Goal: Information Seeking & Learning: Learn about a topic

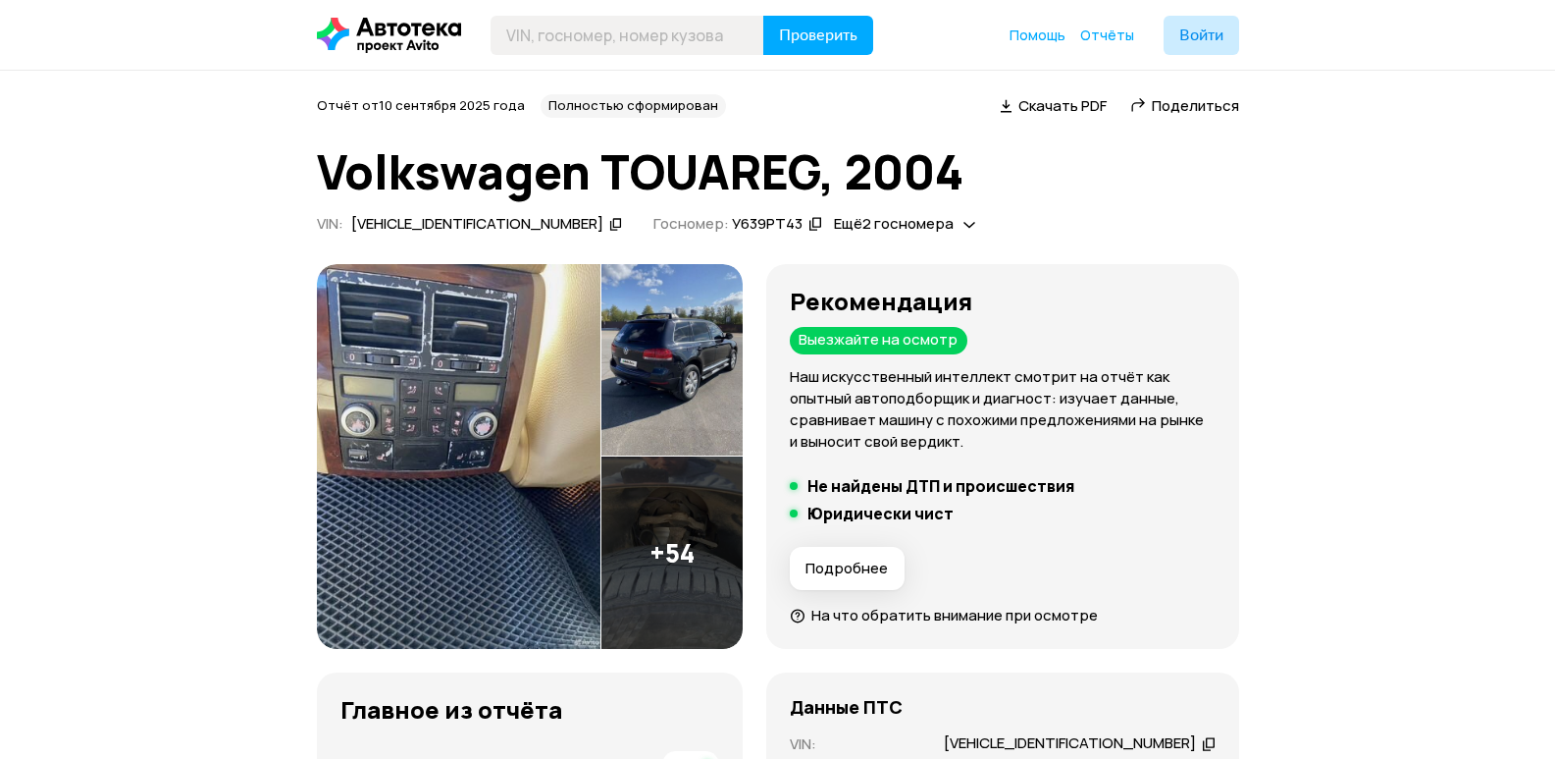
click at [505, 366] on img at bounding box center [459, 457] width 284 height 386
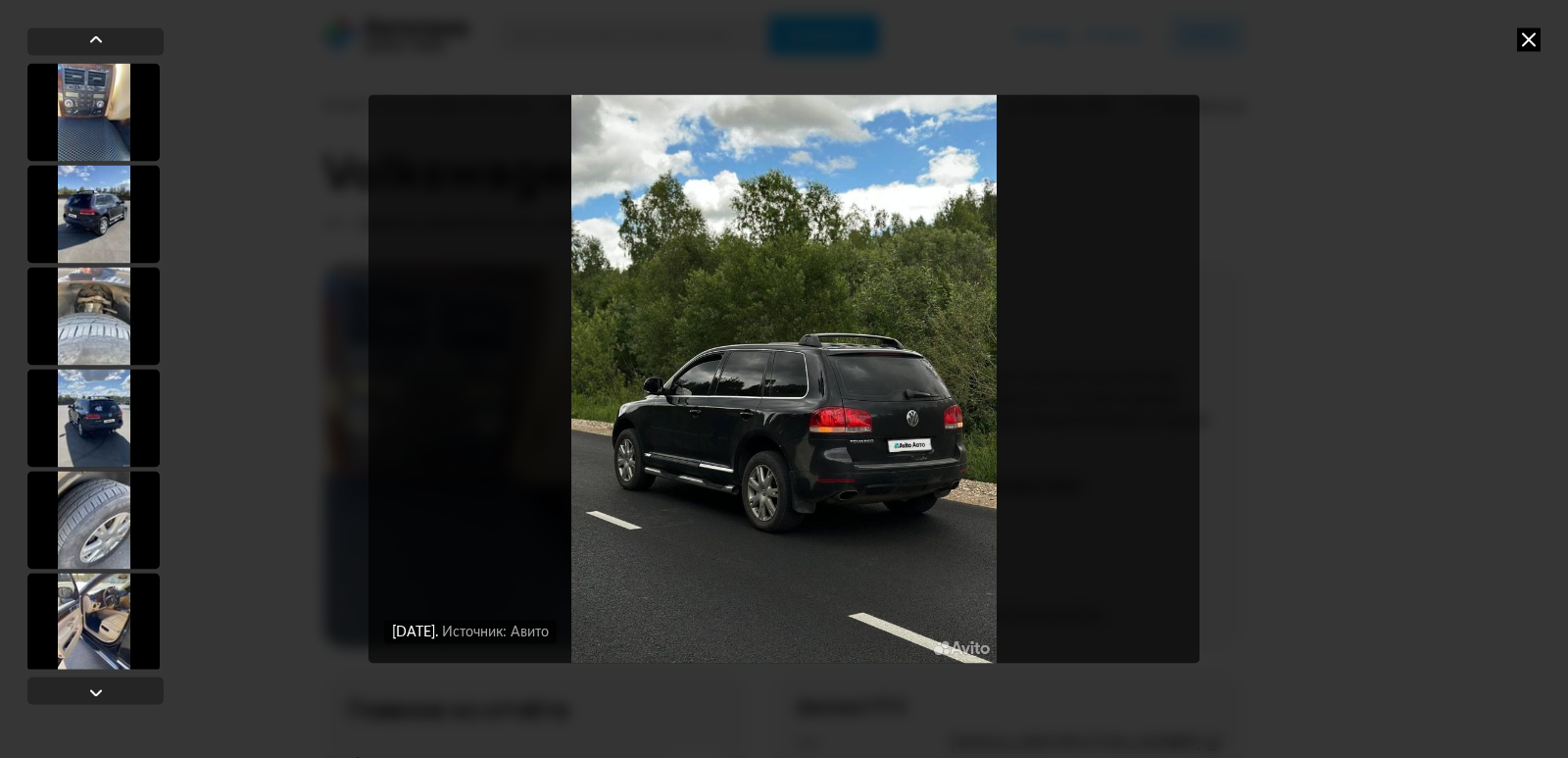
click at [1538, 41] on icon at bounding box center [1529, 39] width 24 height 24
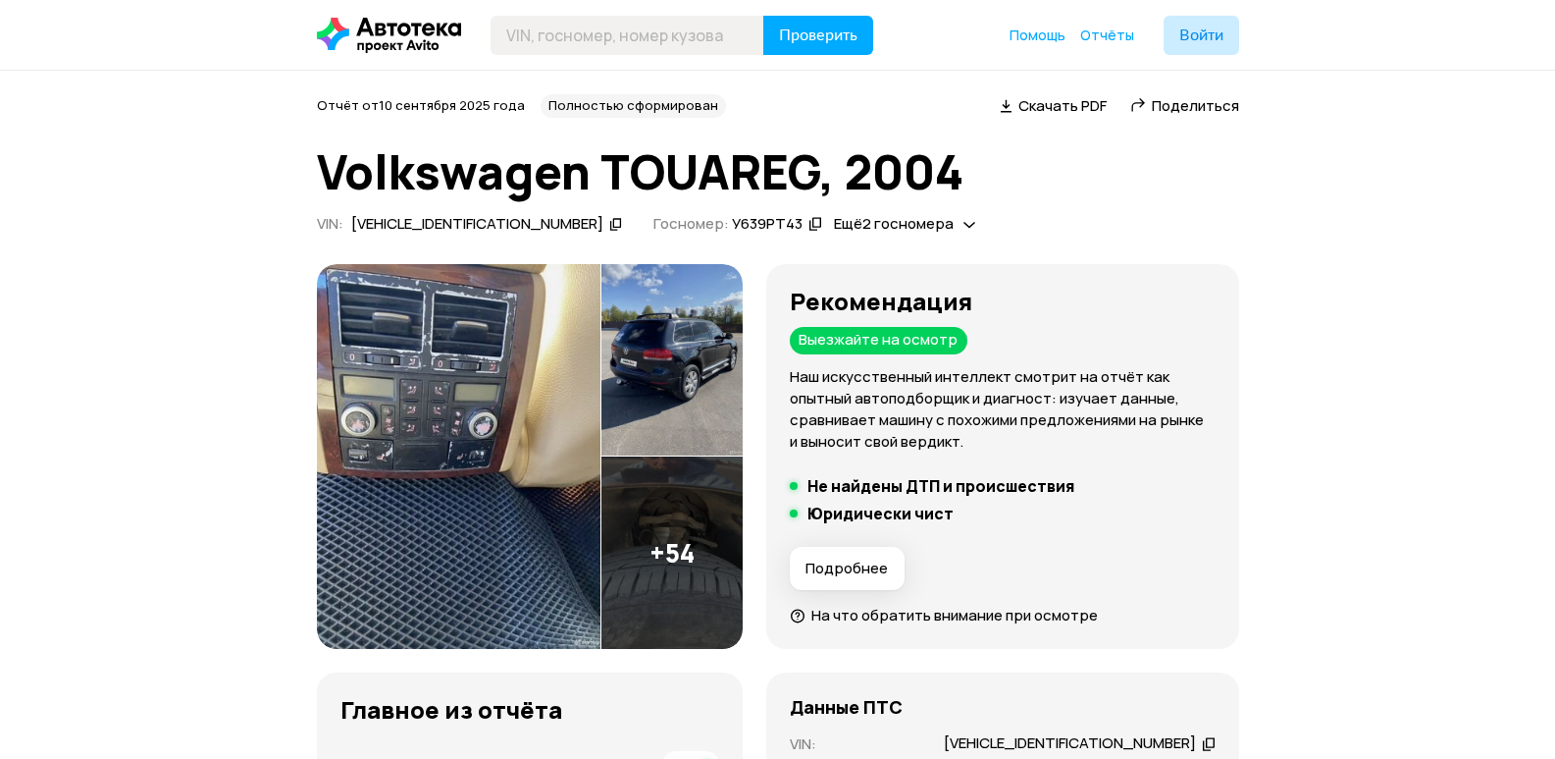
scroll to position [294, 0]
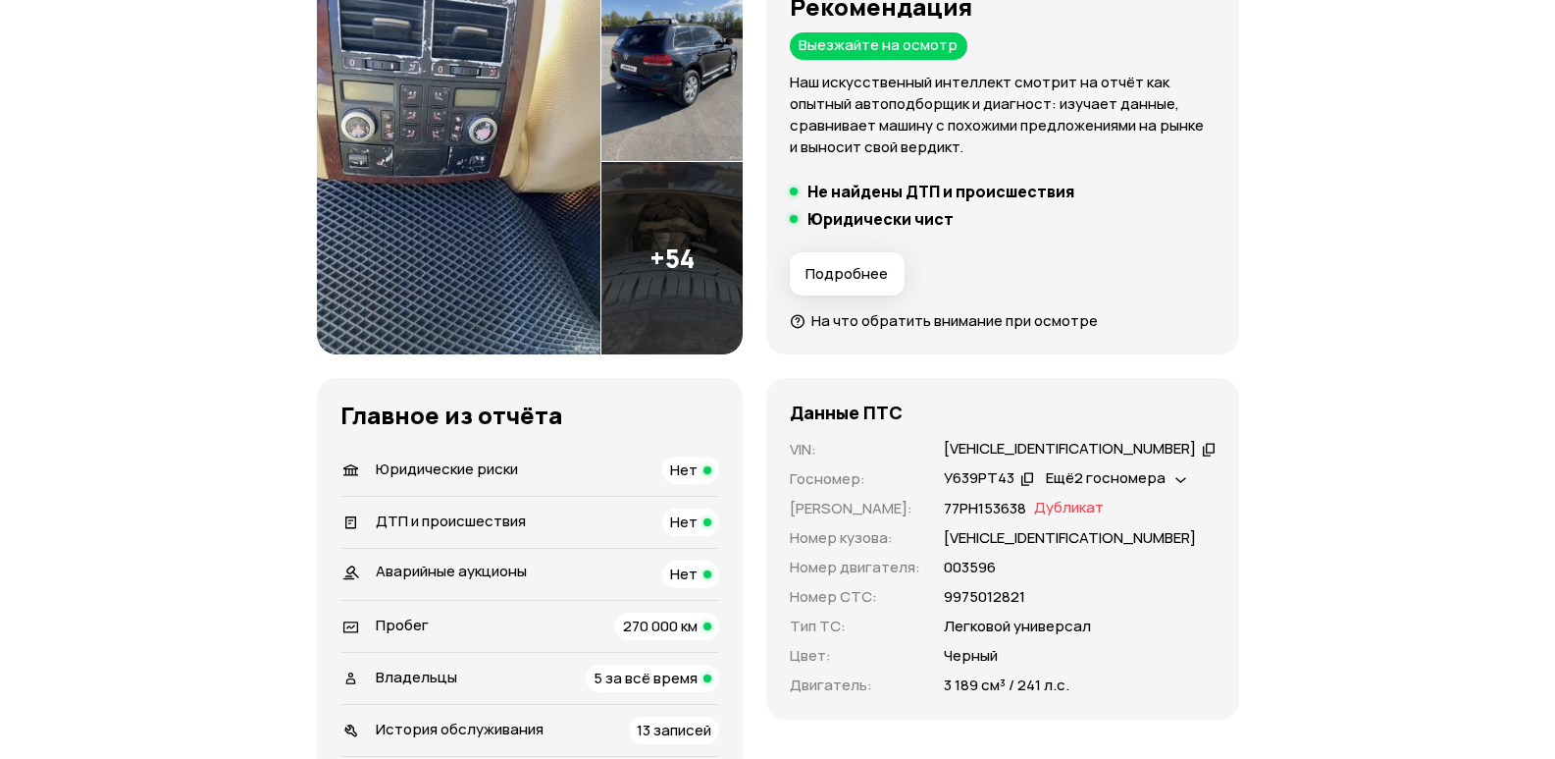
click at [886, 272] on span "Подробнее" at bounding box center [847, 274] width 82 height 20
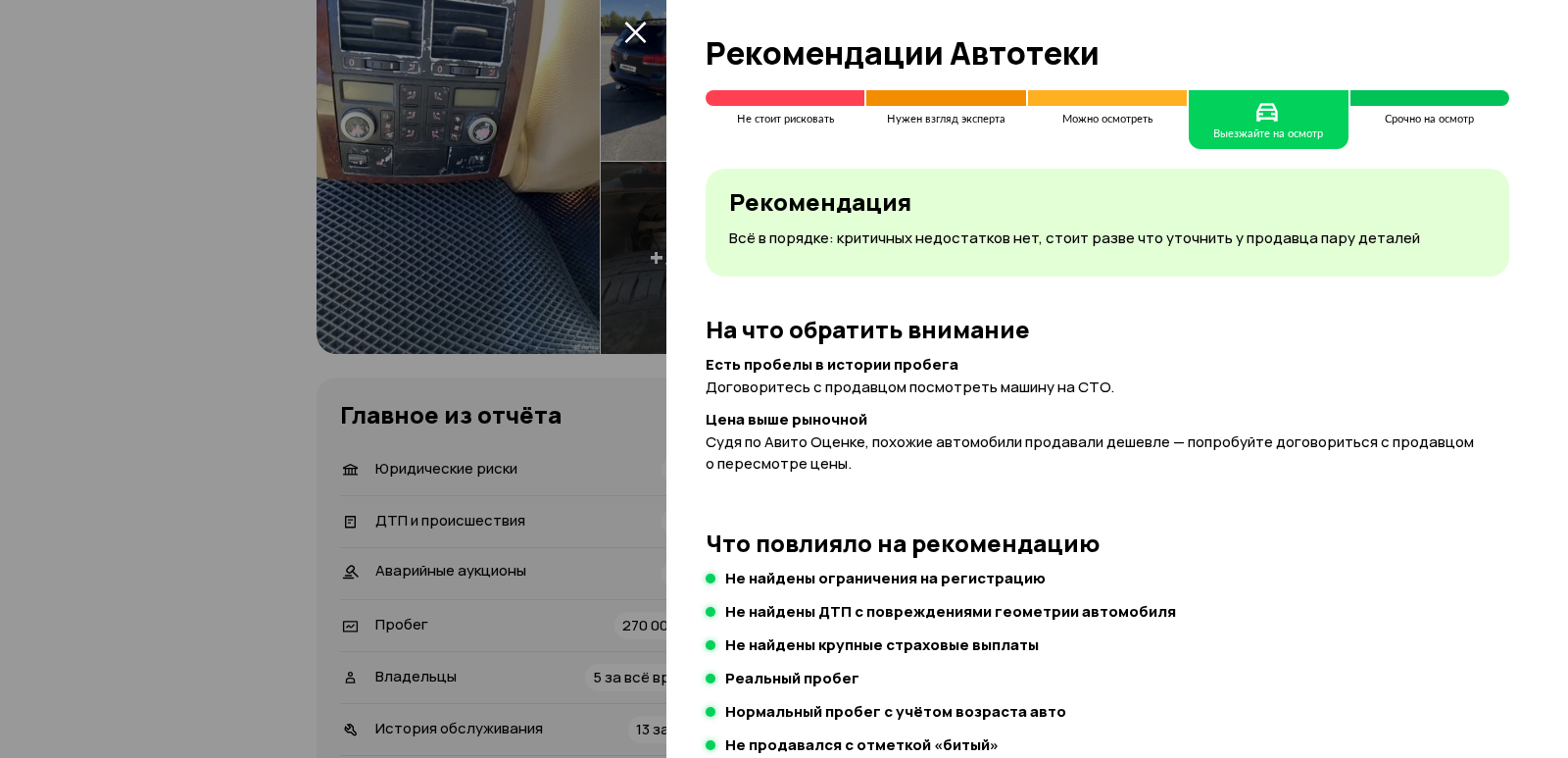
click at [639, 22] on icon "закрыть" at bounding box center [635, 32] width 23 height 23
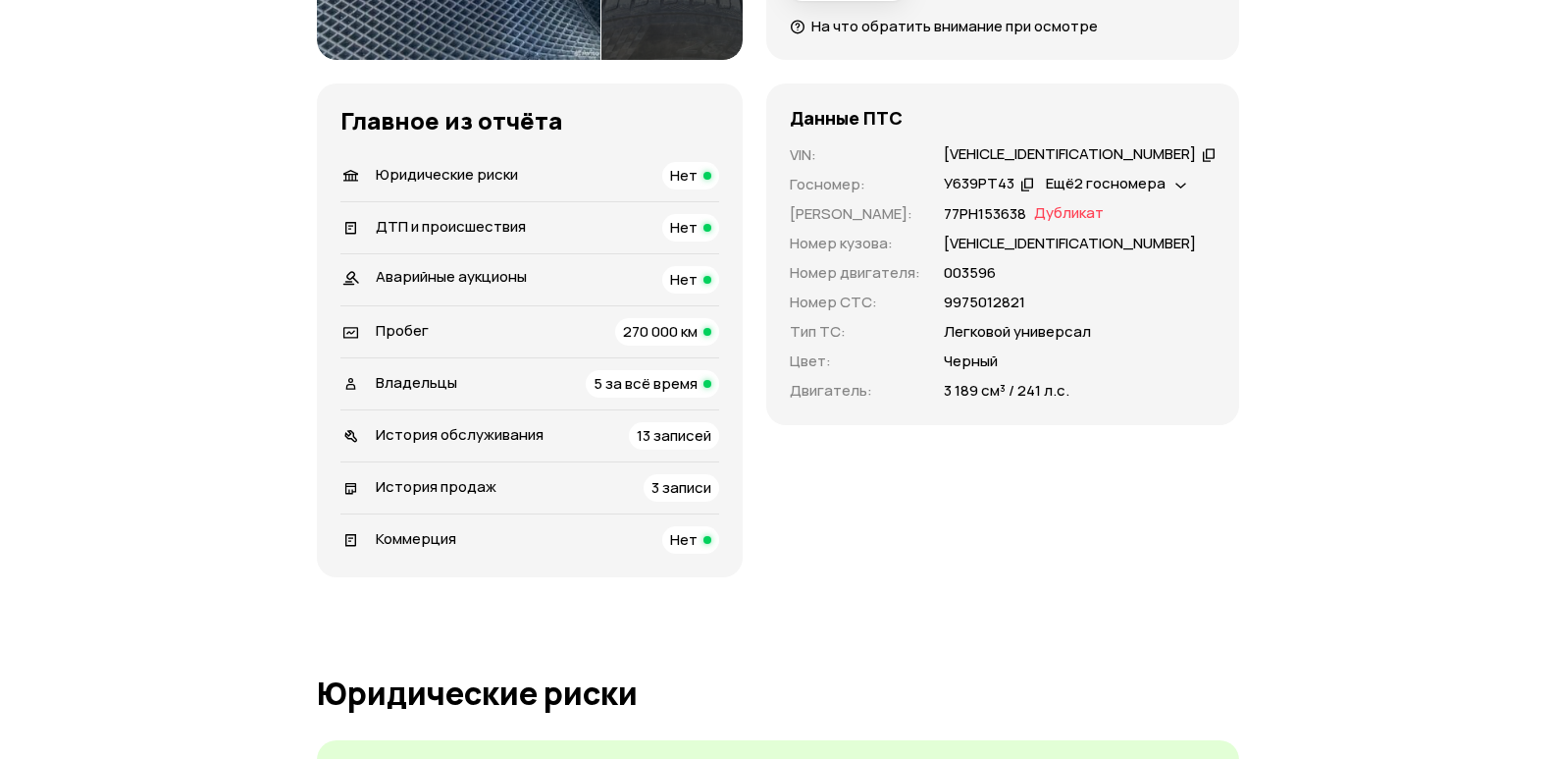
scroll to position [687, 0]
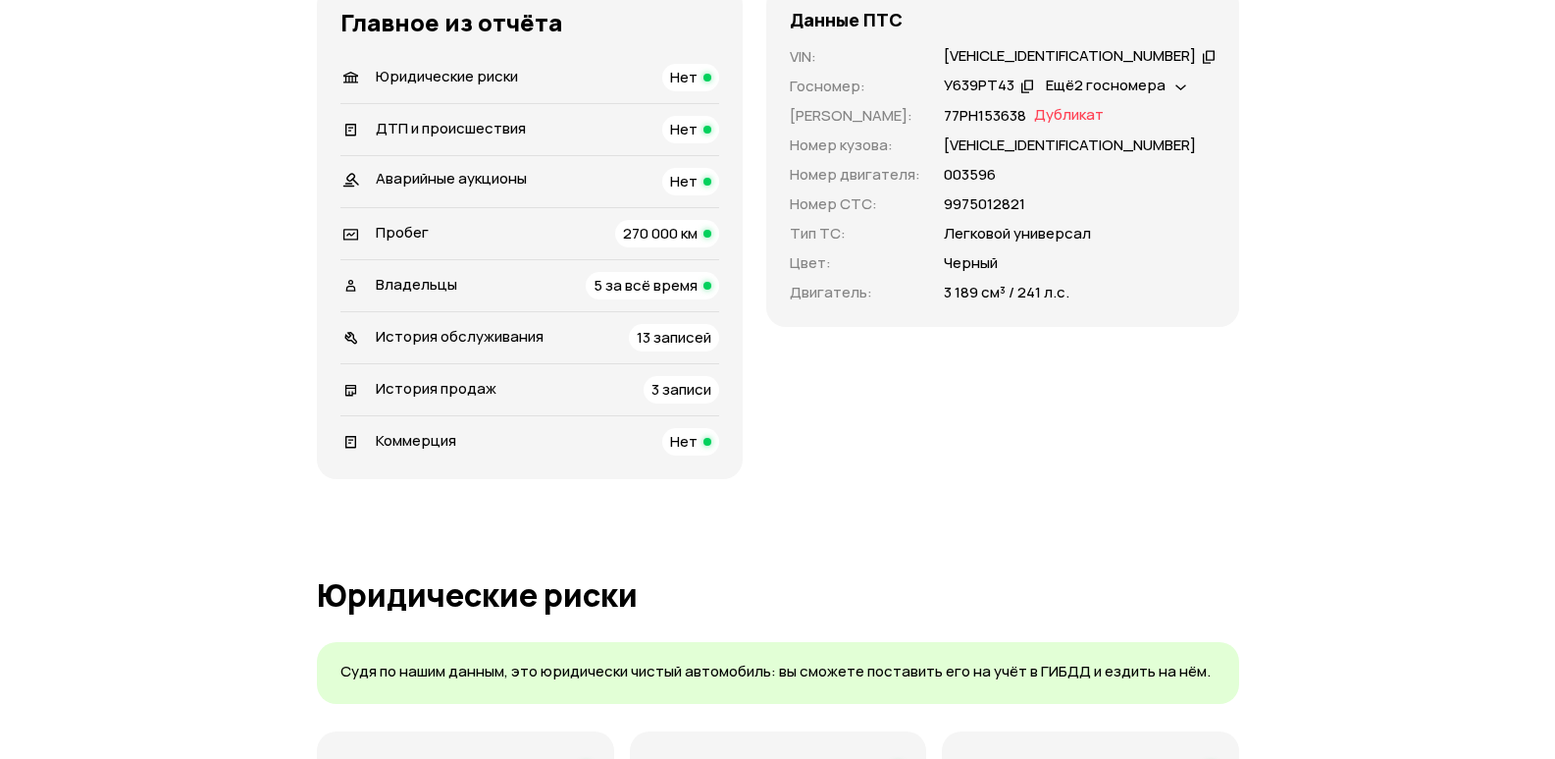
click at [1054, 49] on div "[VEHICLE_IDENTIFICATION_NUMBER]" at bounding box center [1070, 56] width 252 height 21
copy div "[VEHICLE_IDENTIFICATION_NUMBER]"
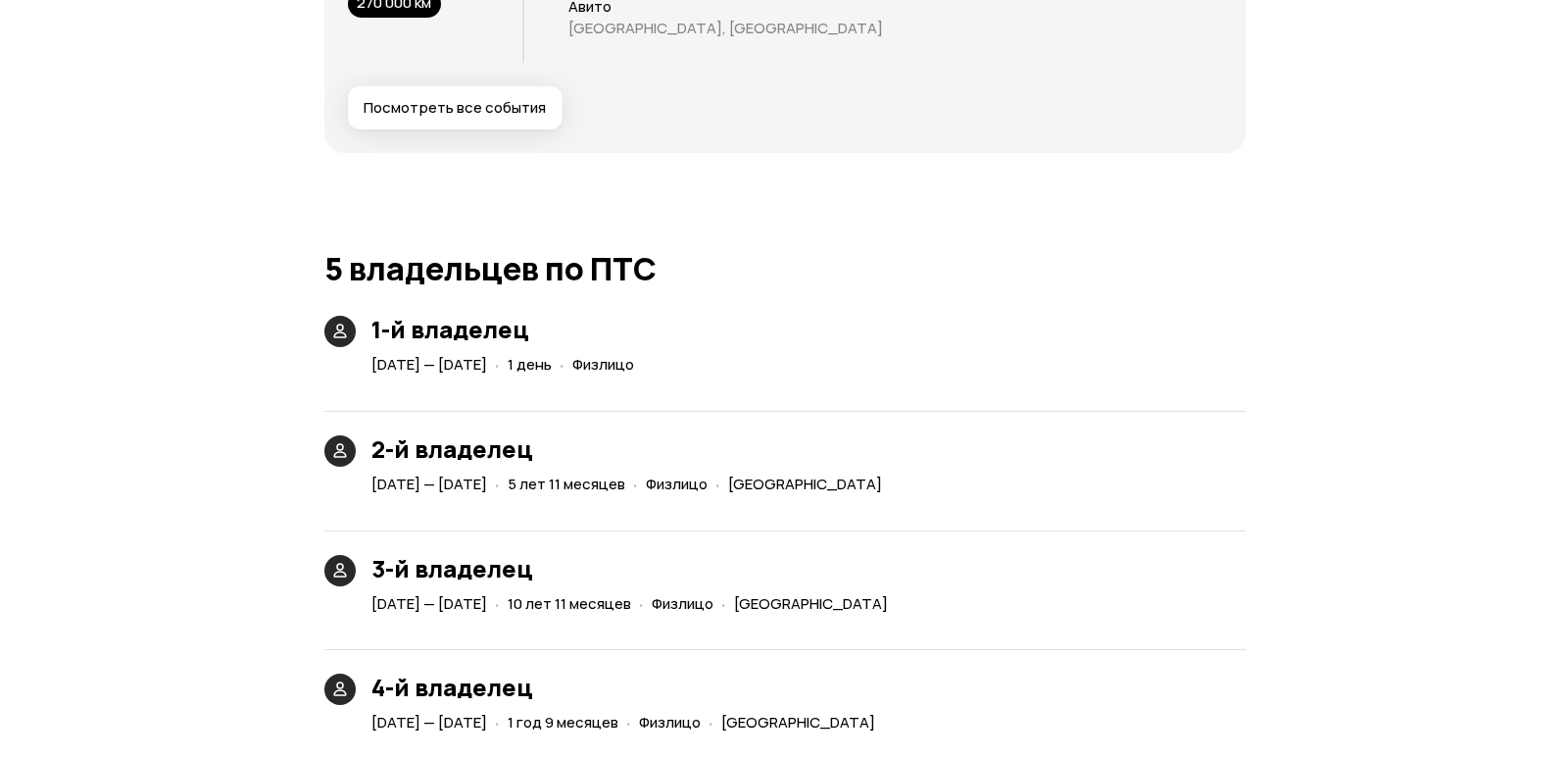
scroll to position [3626, 0]
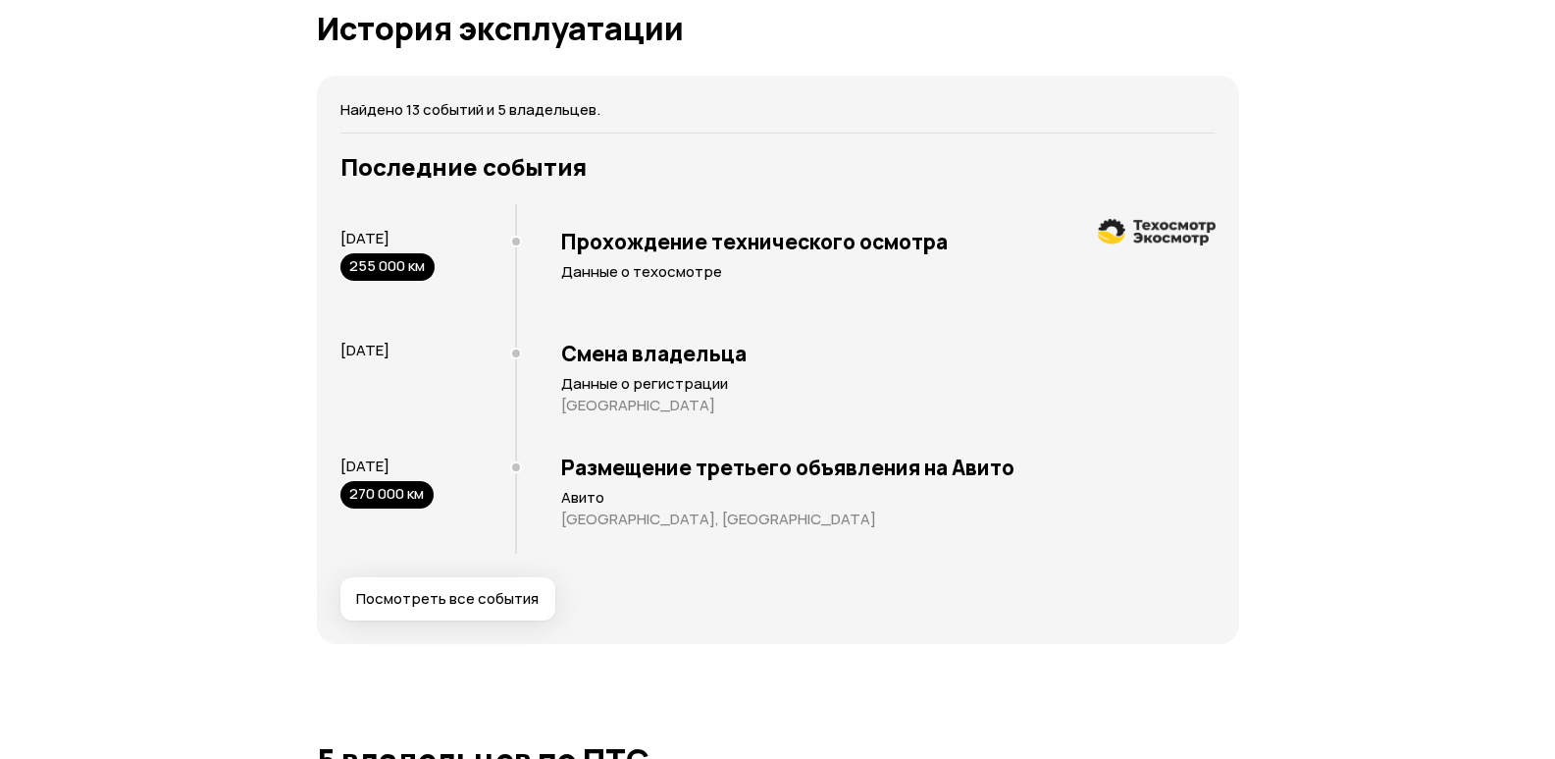
click at [423, 608] on span "Посмотреть все события" at bounding box center [447, 599] width 183 height 20
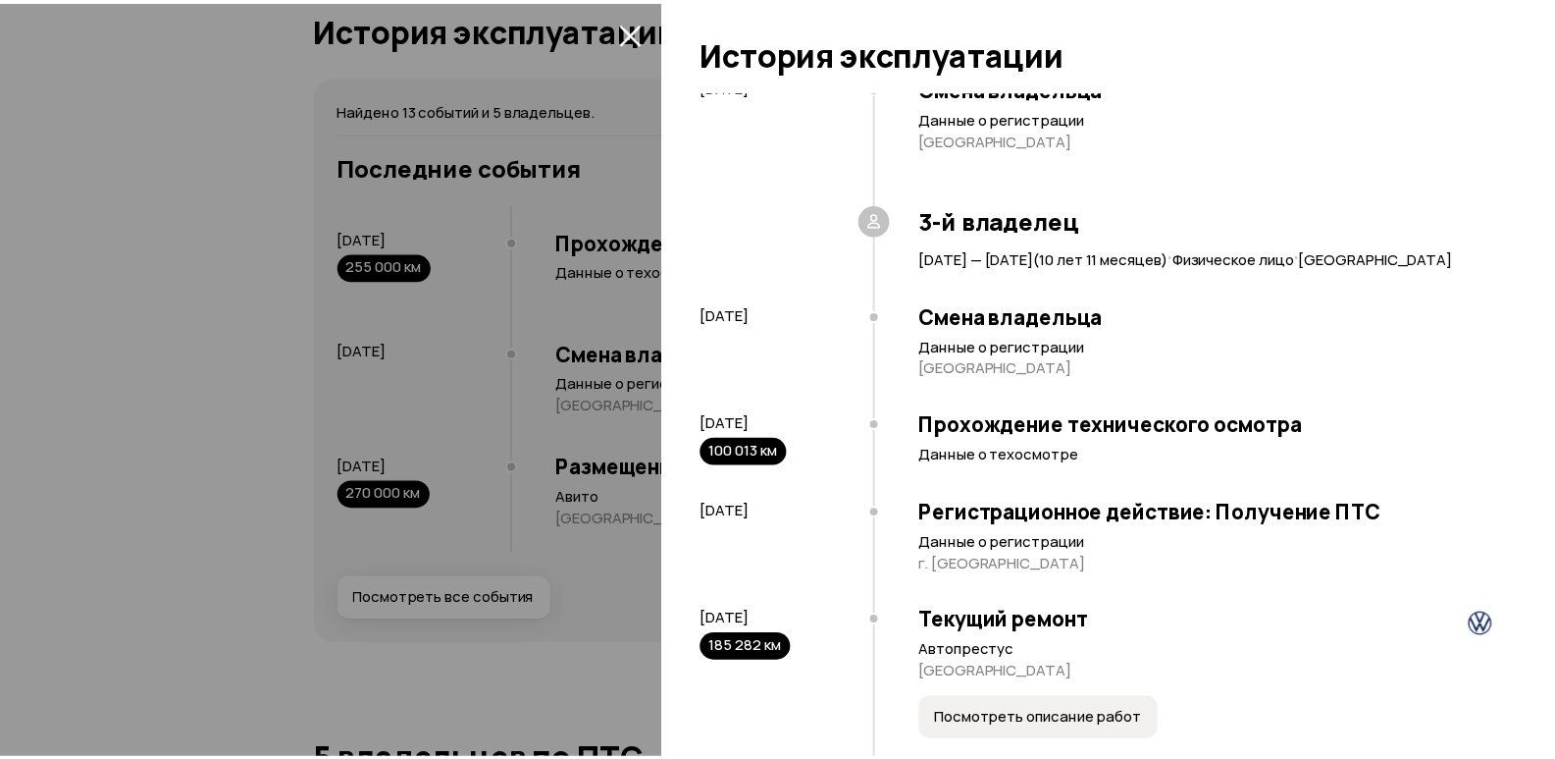
scroll to position [10, 0]
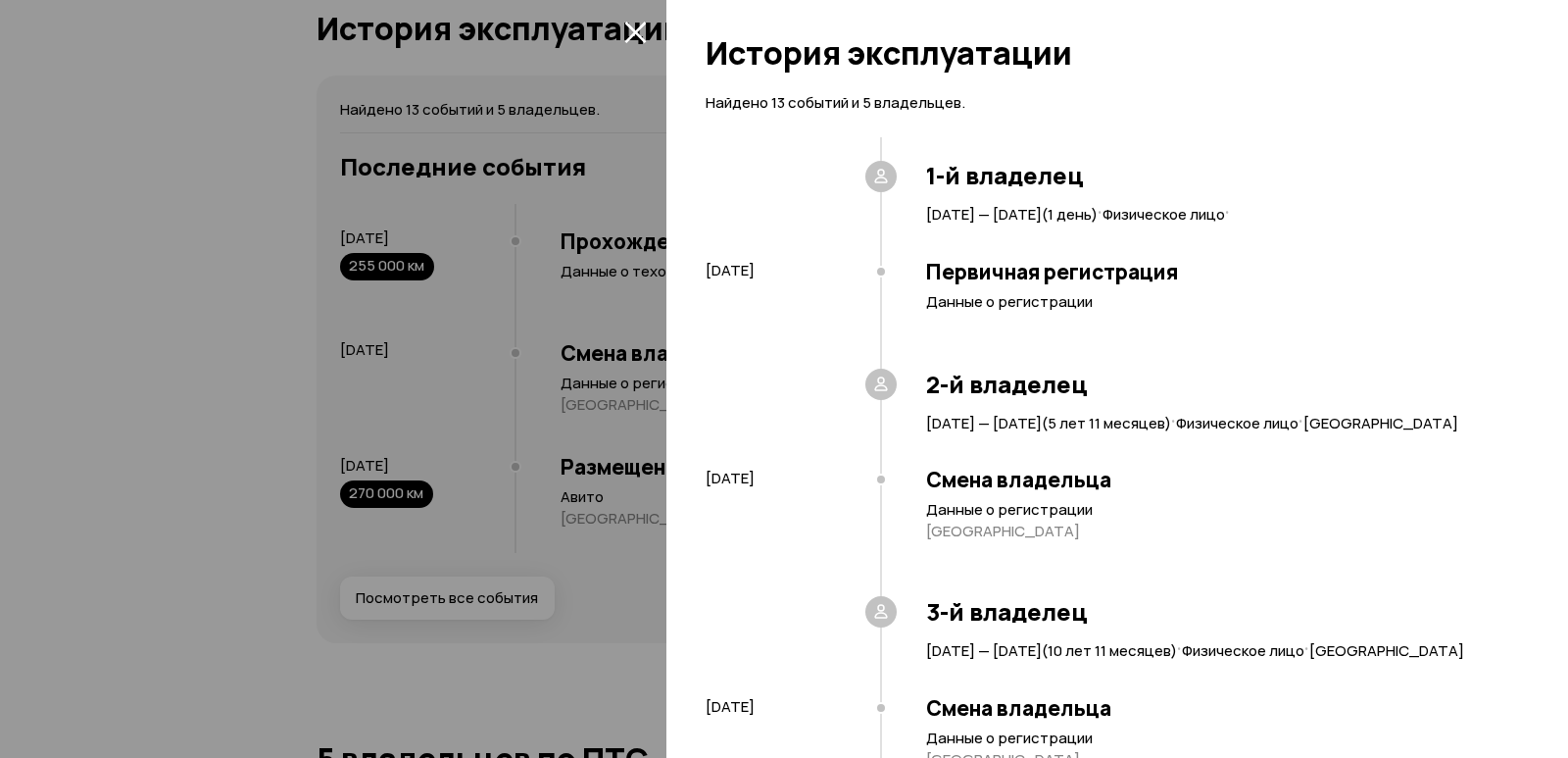
click at [257, 335] on div at bounding box center [784, 379] width 1568 height 758
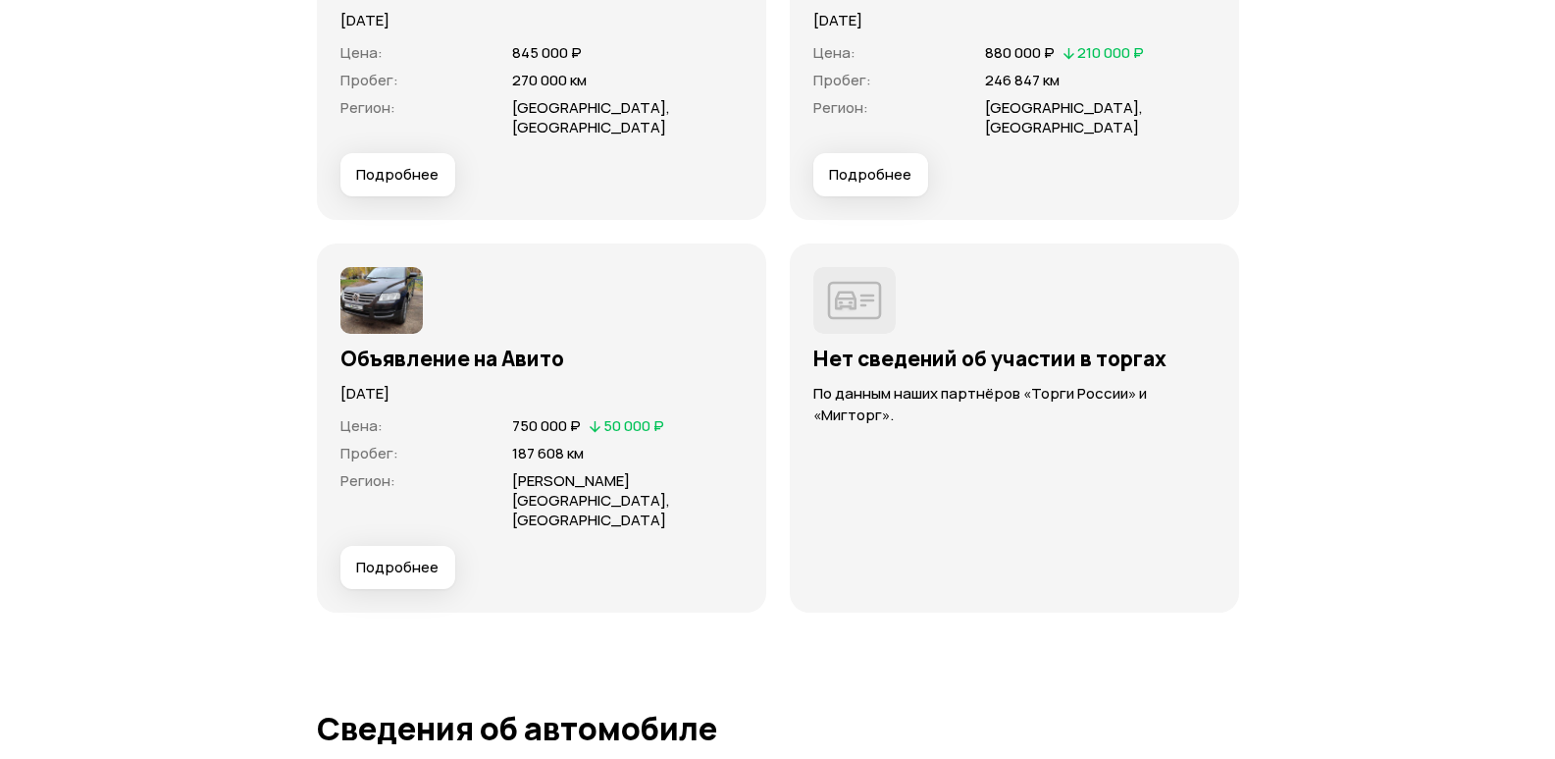
scroll to position [5495, 0]
